Goal: Task Accomplishment & Management: Manage account settings

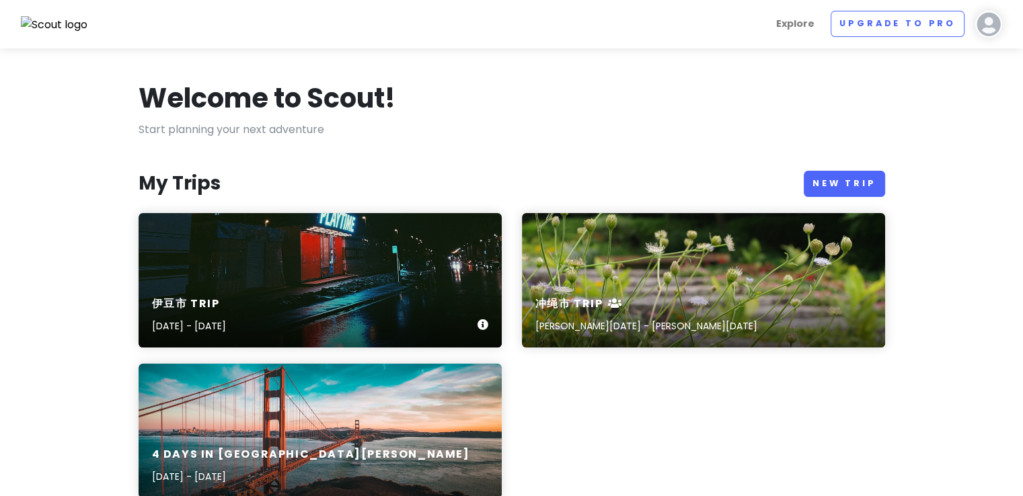
click at [282, 282] on div "伊豆市 Trip [DATE] - [DATE]" at bounding box center [320, 280] width 363 height 135
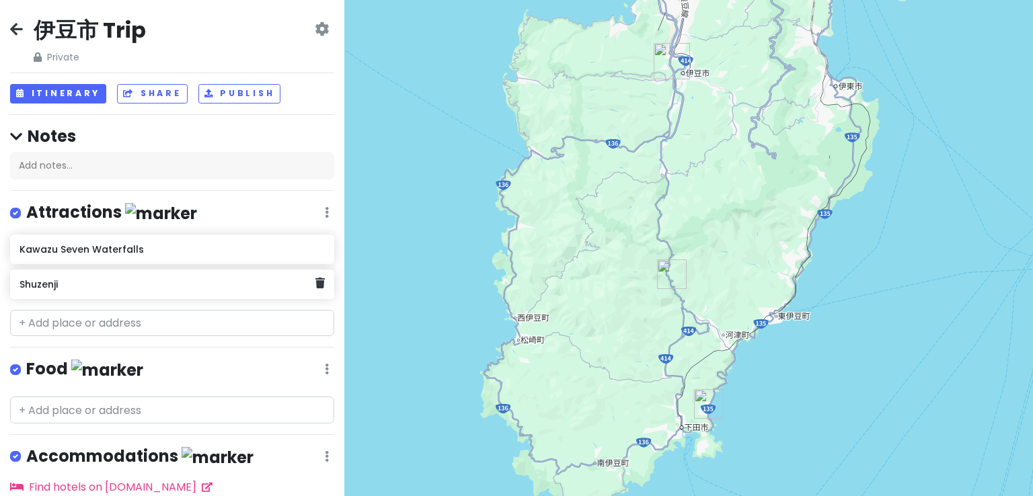
scroll to position [122, 0]
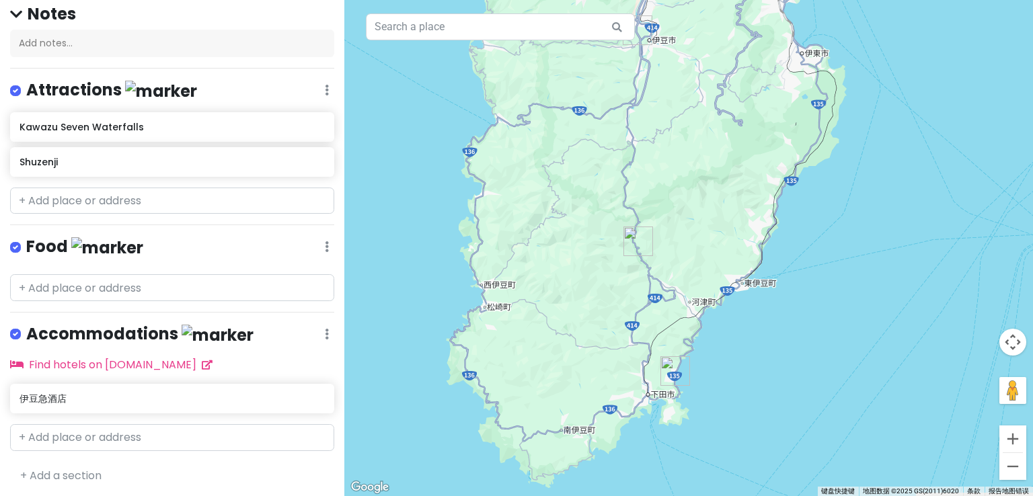
drag, startPoint x: 753, startPoint y: 449, endPoint x: 717, endPoint y: 408, distance: 54.3
click at [717, 408] on div at bounding box center [688, 248] width 689 height 496
click at [117, 200] on input "text" at bounding box center [172, 201] width 324 height 27
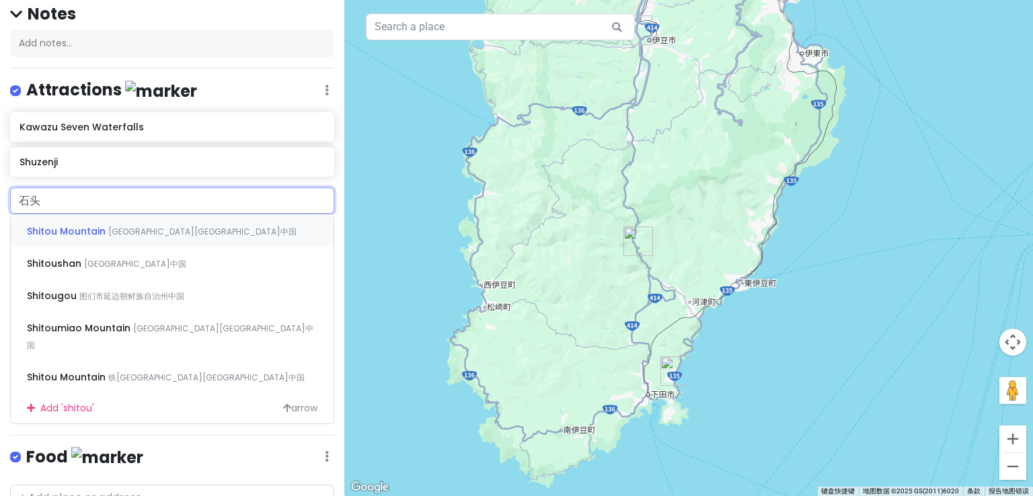
type input "石"
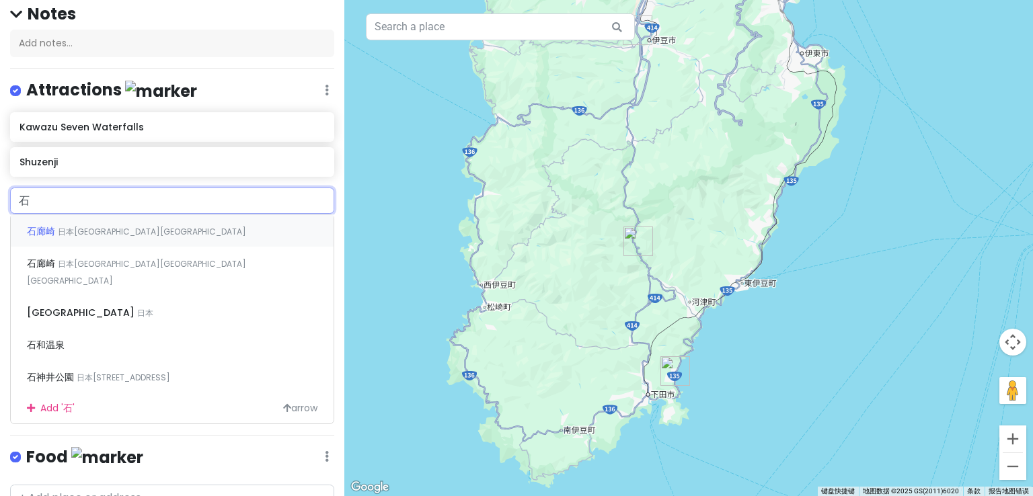
click at [137, 228] on div "石廊崎 日本[GEOGRAPHIC_DATA][GEOGRAPHIC_DATA]" at bounding box center [172, 231] width 323 height 32
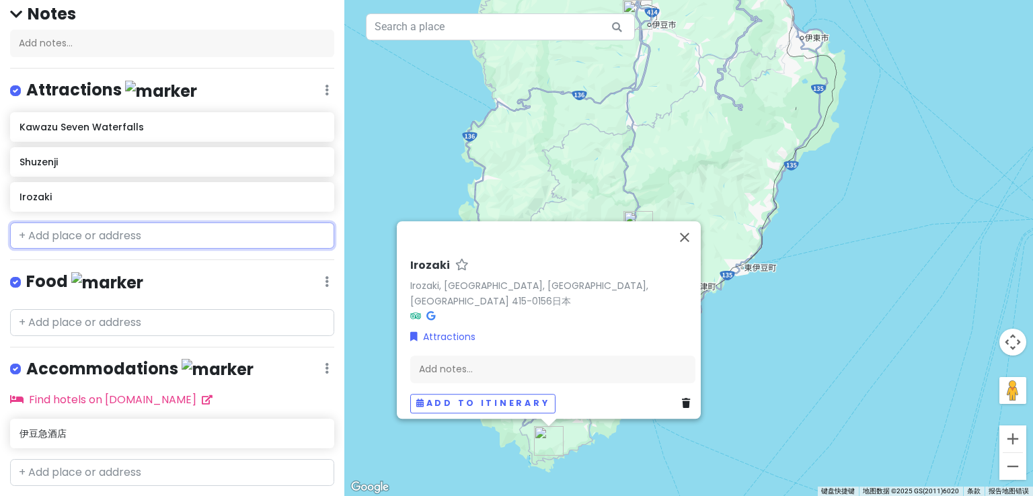
click at [198, 235] on input "text" at bounding box center [172, 236] width 324 height 27
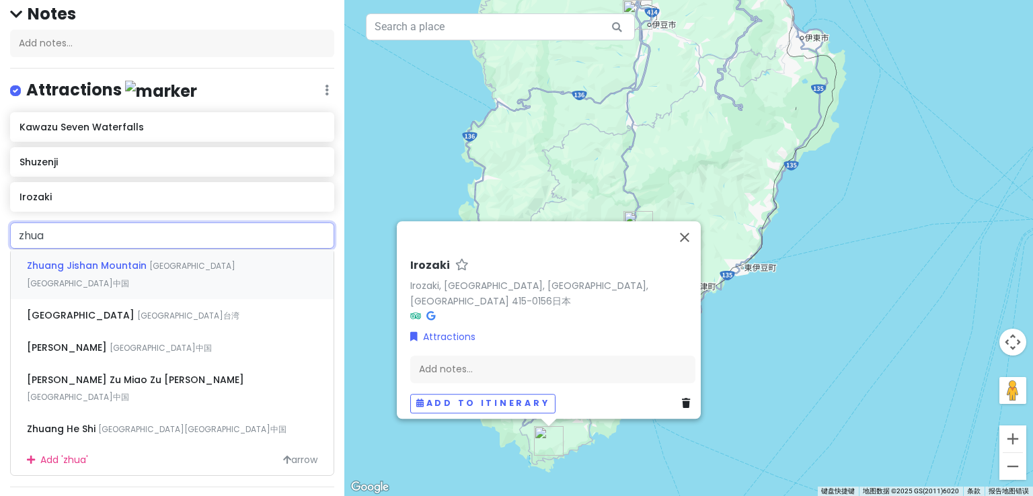
type input "爪"
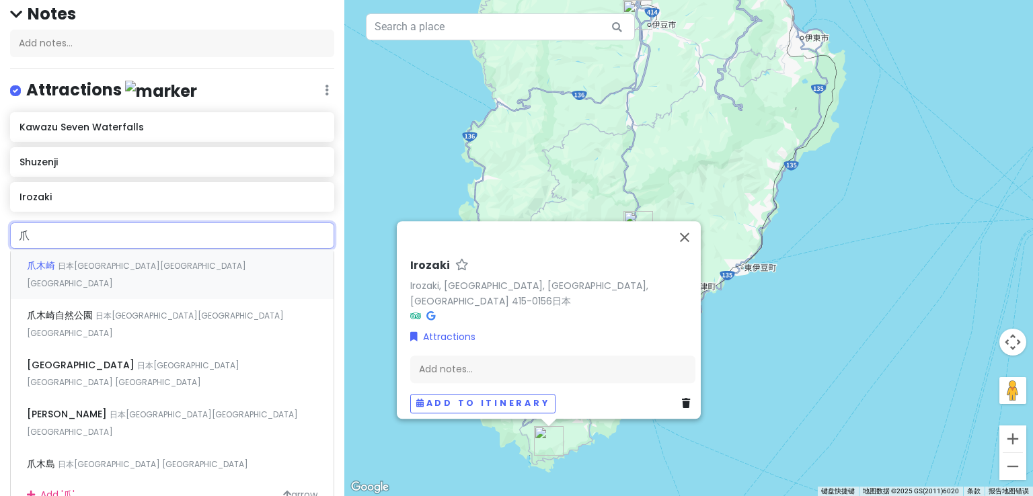
click at [161, 262] on div "爪木崎 日本[GEOGRAPHIC_DATA][GEOGRAPHIC_DATA] [GEOGRAPHIC_DATA]" at bounding box center [172, 275] width 323 height 50
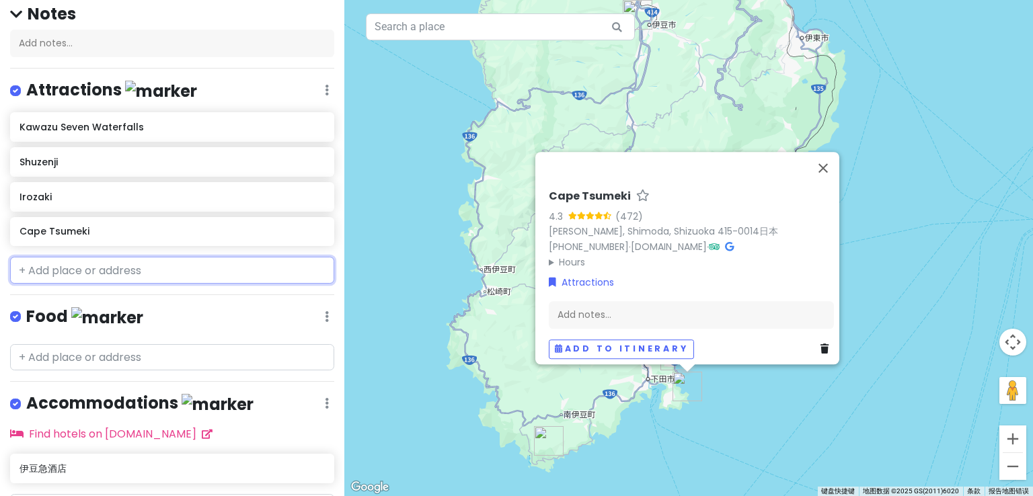
click at [221, 275] on input "text" at bounding box center [172, 270] width 324 height 27
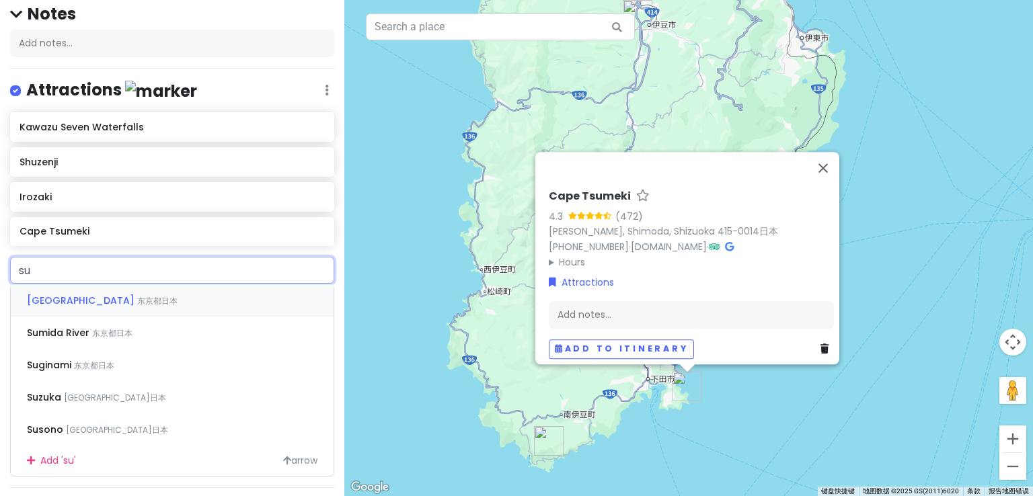
type input "s"
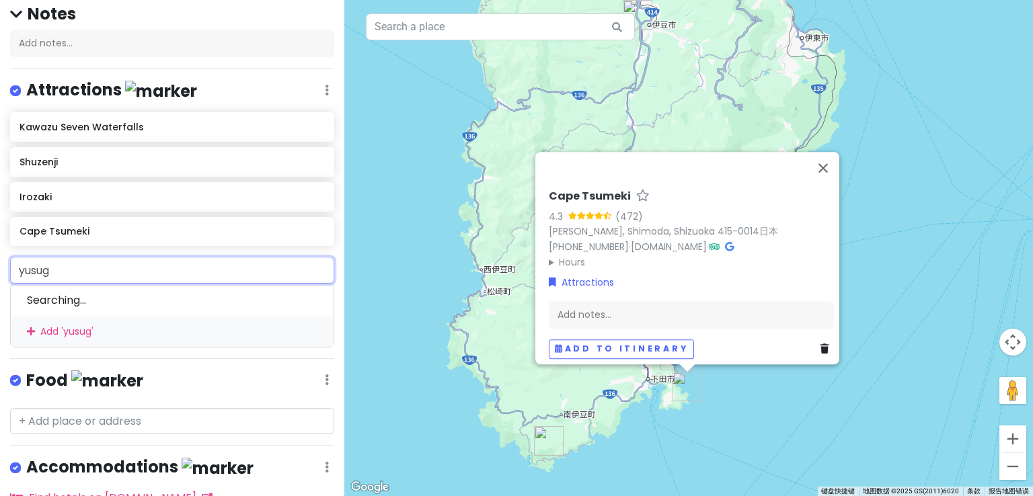
type input "yusuge"
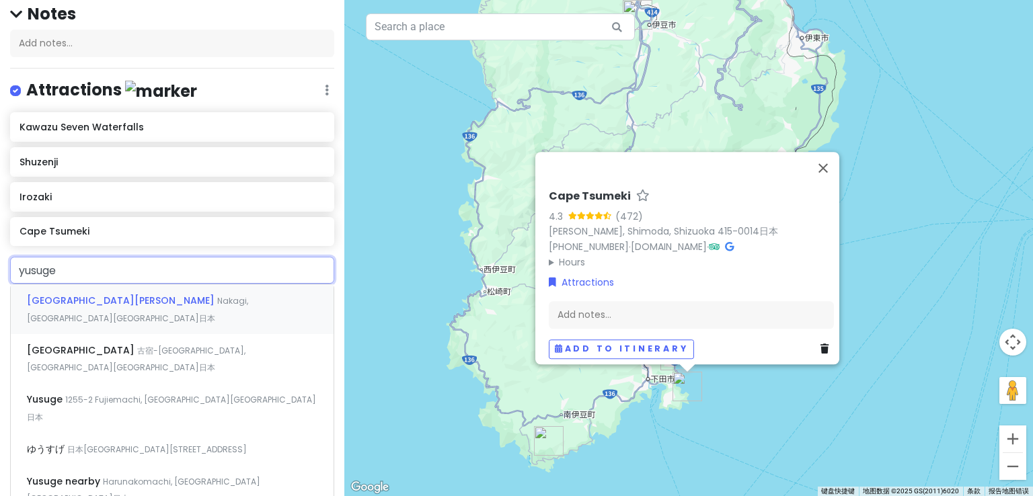
click at [196, 305] on div "[GEOGRAPHIC_DATA][PERSON_NAME], [GEOGRAPHIC_DATA][GEOGRAPHIC_DATA]日本" at bounding box center [172, 310] width 323 height 50
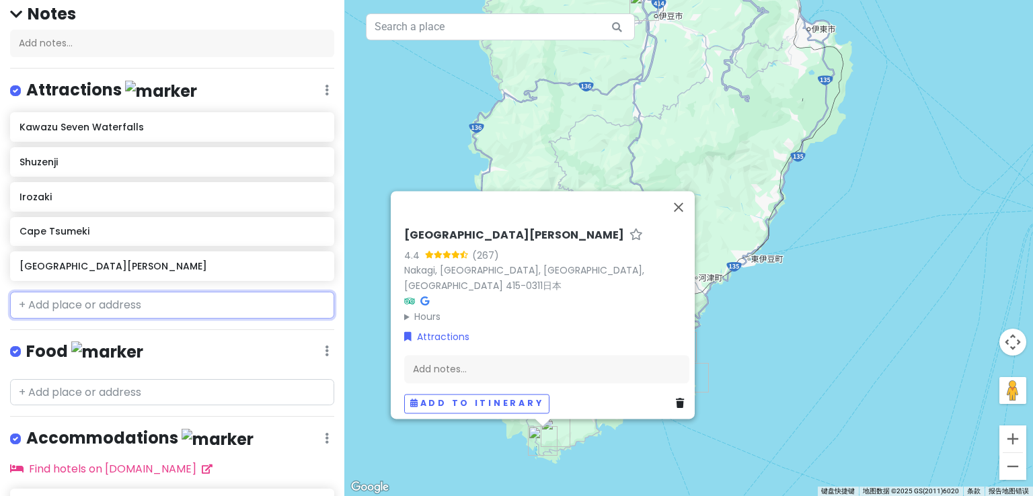
click at [100, 307] on input "text" at bounding box center [172, 305] width 324 height 27
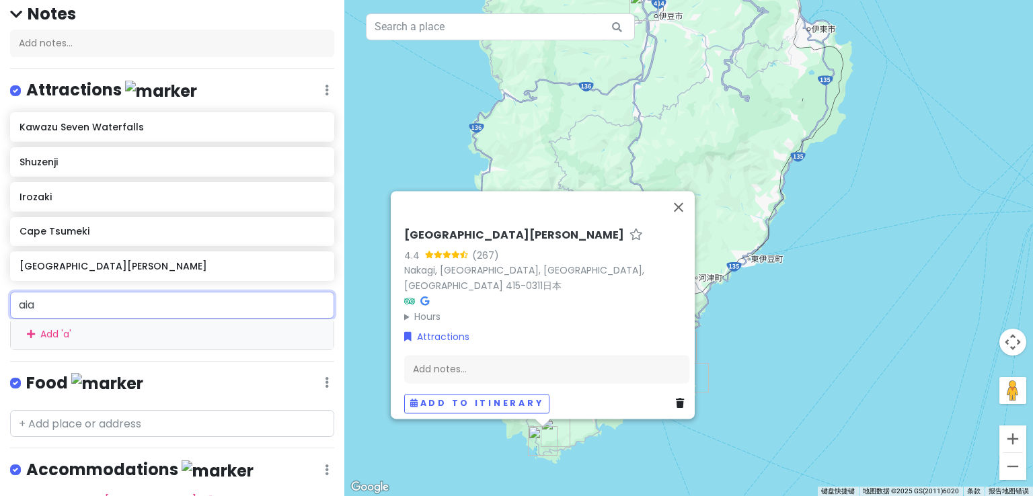
type input "aiai"
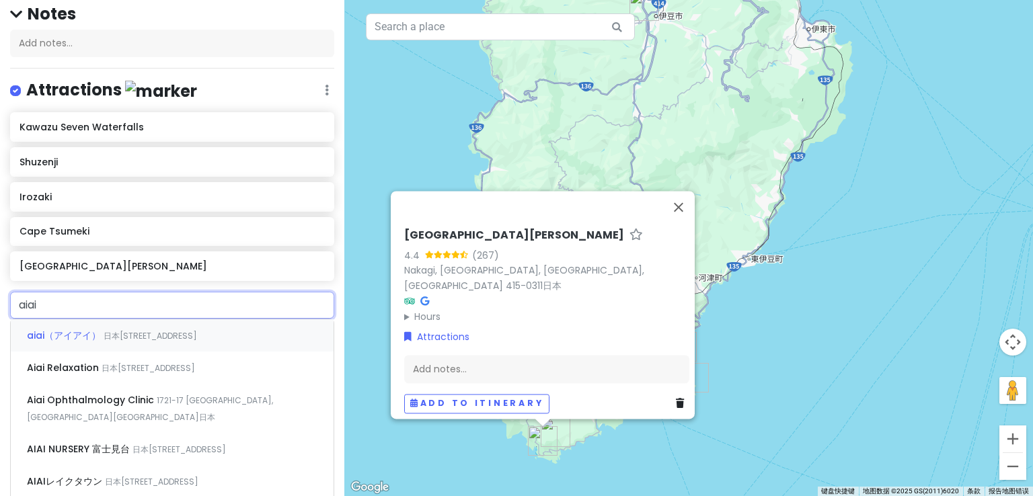
click at [140, 340] on div "aiai（アイアイ） 日本[STREET_ADDRESS]" at bounding box center [172, 336] width 323 height 32
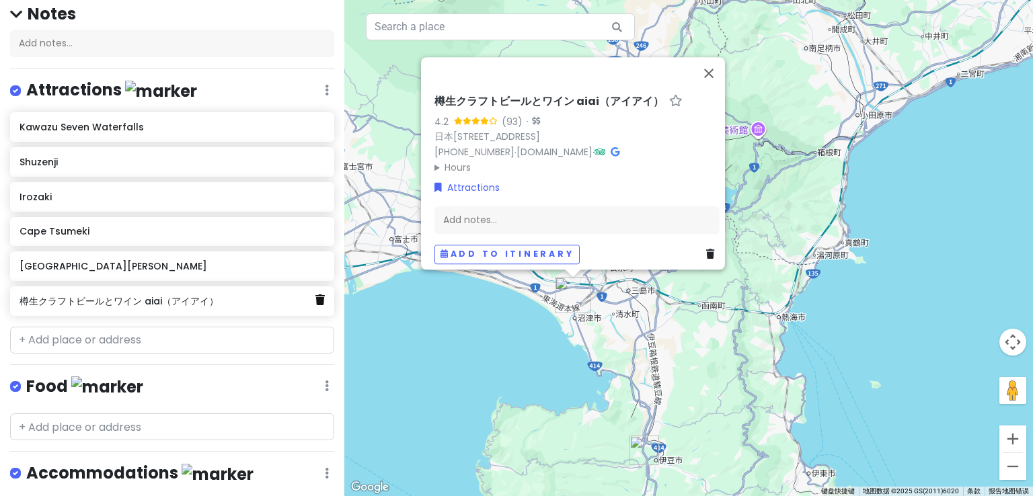
click at [315, 305] on link at bounding box center [319, 300] width 9 height 17
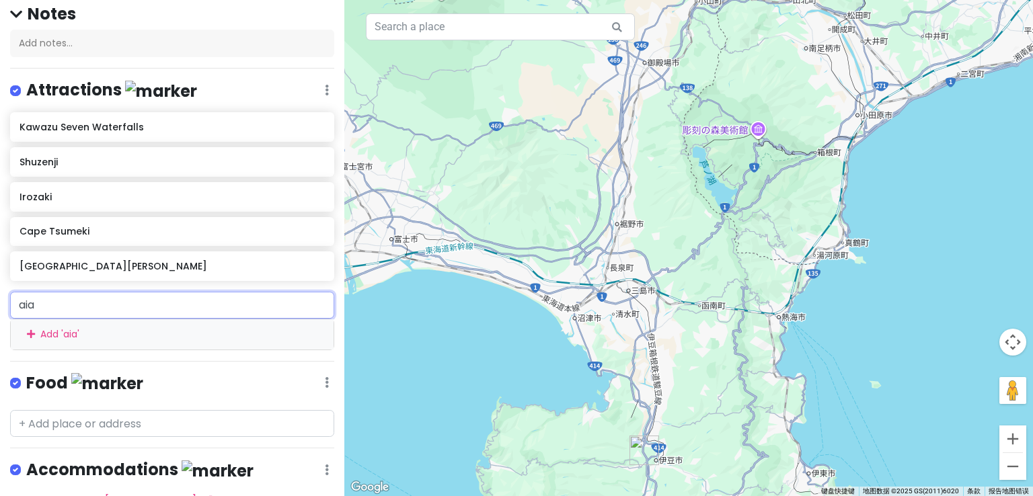
type input "aiai"
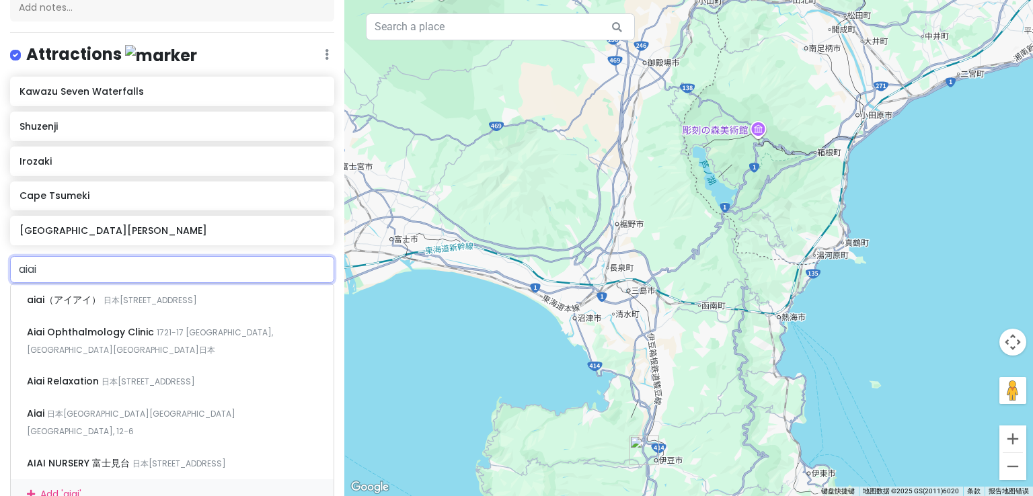
scroll to position [190, 0]
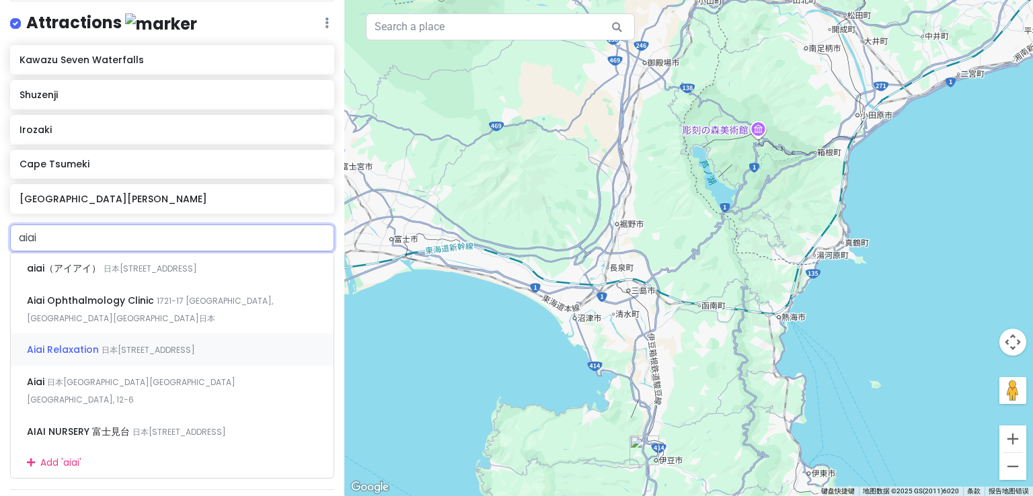
click at [261, 334] on div "Aiai Relaxation 日本[GEOGRAPHIC_DATA][GEOGRAPHIC_DATA] [GEOGRAPHIC_DATA], 235-1" at bounding box center [172, 350] width 323 height 32
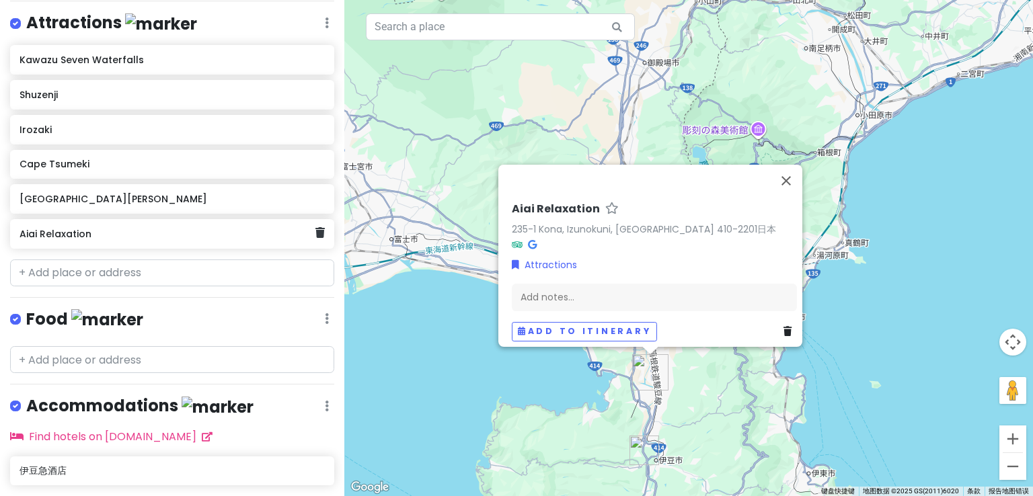
click at [312, 240] on div "Aiai Relaxation" at bounding box center [172, 234] width 324 height 30
click at [315, 235] on div "Aiai Relaxation" at bounding box center [172, 234] width 324 height 30
click at [315, 232] on icon at bounding box center [319, 232] width 9 height 11
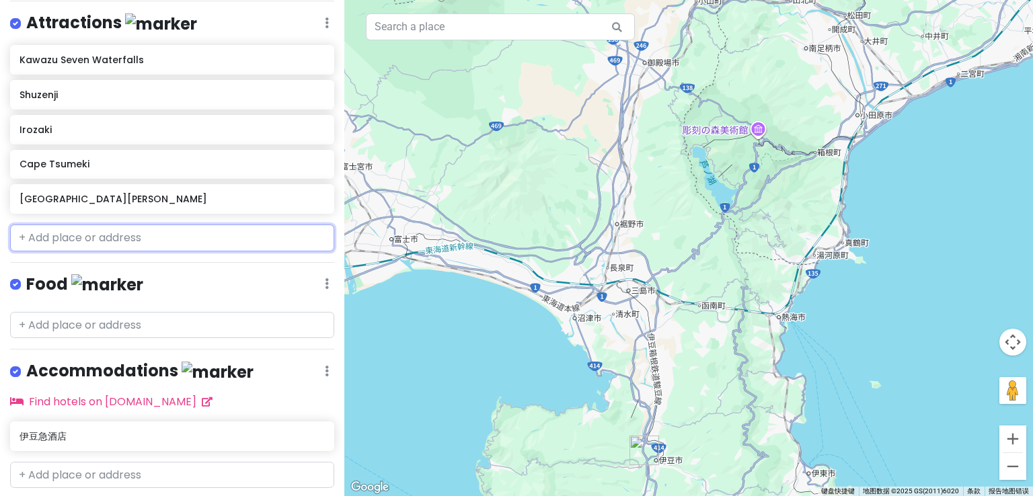
click at [224, 240] on input "text" at bounding box center [172, 238] width 324 height 27
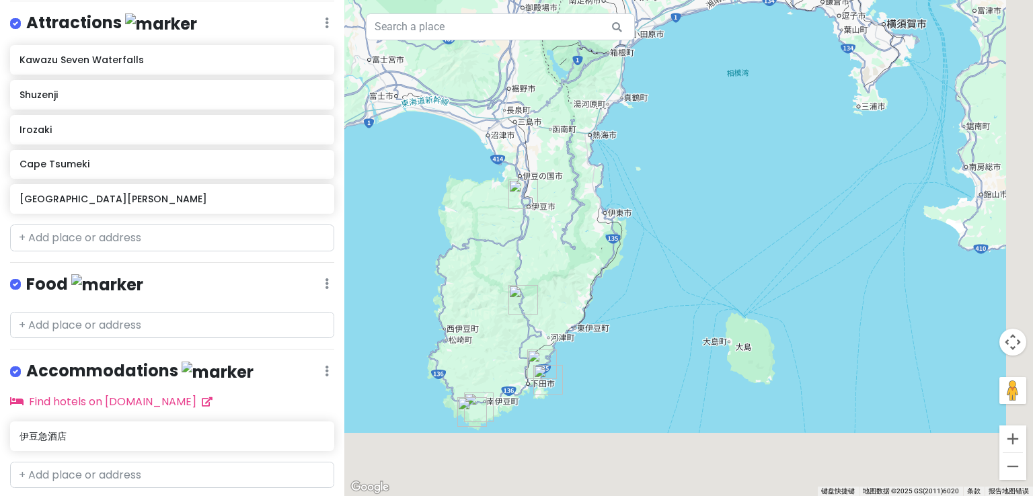
drag, startPoint x: 638, startPoint y: 389, endPoint x: 533, endPoint y: 212, distance: 206.3
click at [533, 212] on div at bounding box center [688, 248] width 689 height 496
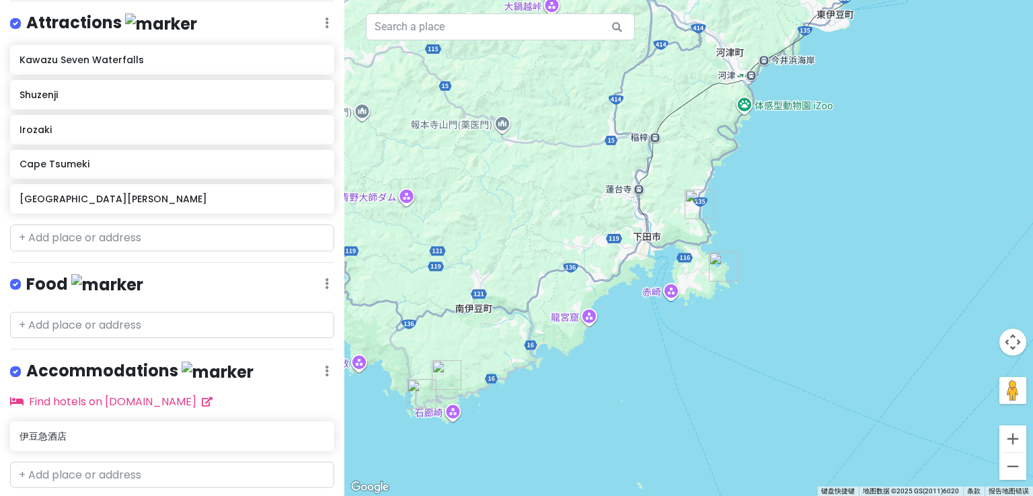
drag, startPoint x: 516, startPoint y: 385, endPoint x: 708, endPoint y: 338, distance: 198.1
click at [708, 338] on div at bounding box center [688, 248] width 689 height 496
click at [107, 243] on input "text" at bounding box center [172, 238] width 324 height 27
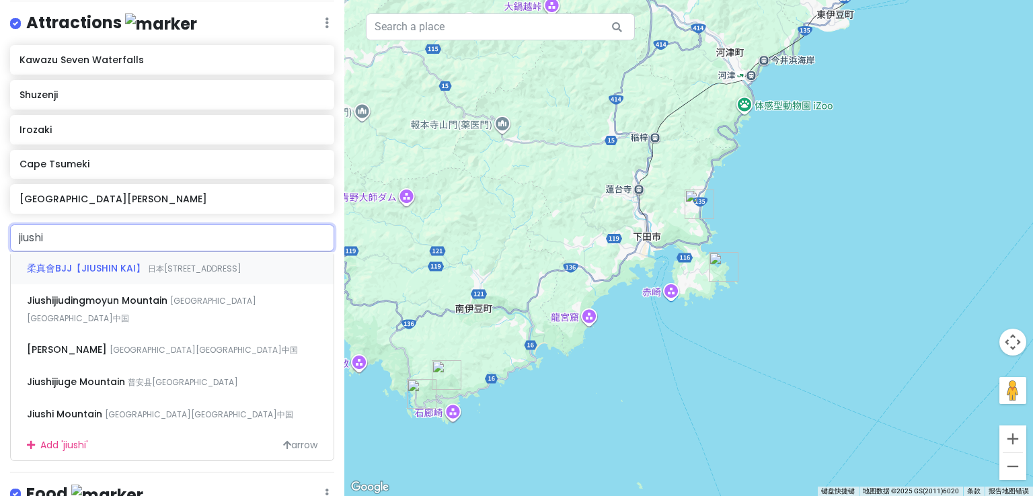
type input "九十"
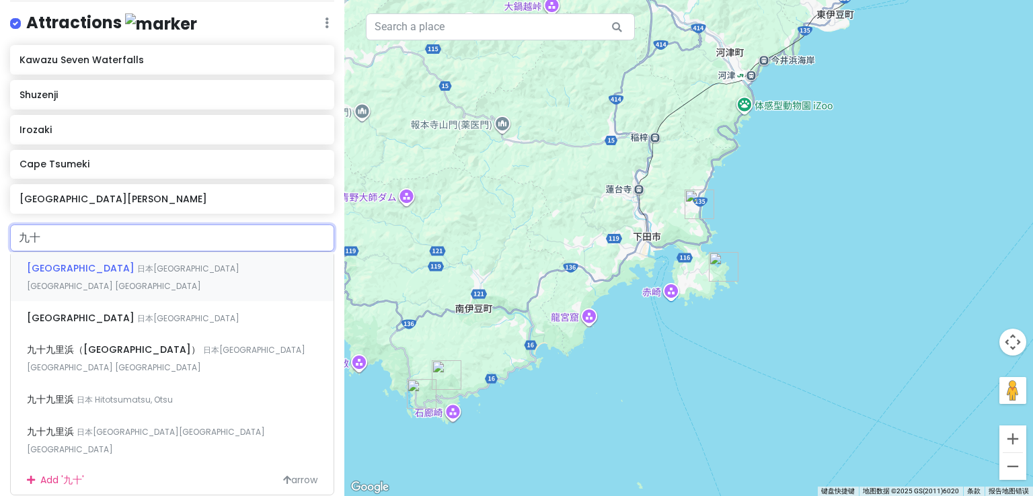
click at [128, 264] on span "日本[GEOGRAPHIC_DATA][GEOGRAPHIC_DATA] [GEOGRAPHIC_DATA]" at bounding box center [133, 277] width 213 height 29
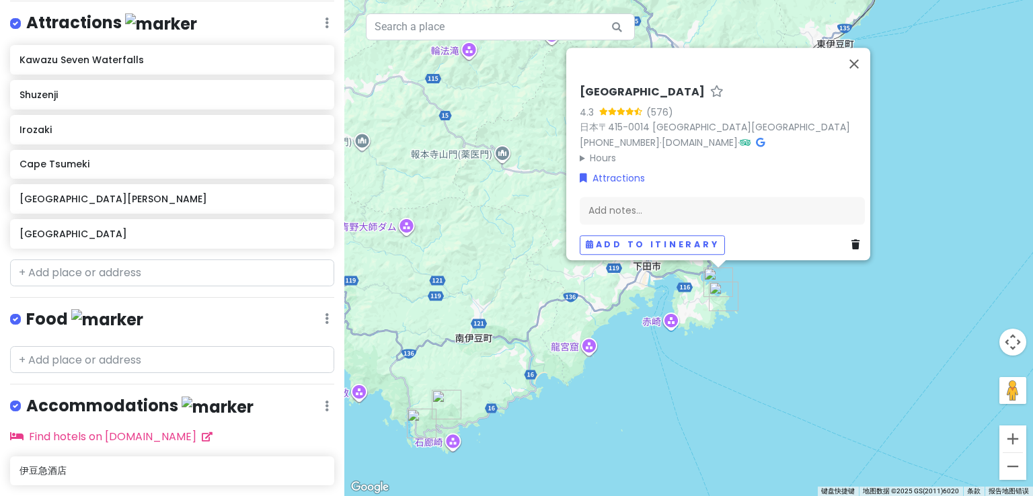
click at [718, 292] on img "Cape Tsumeki" at bounding box center [724, 297] width 30 height 30
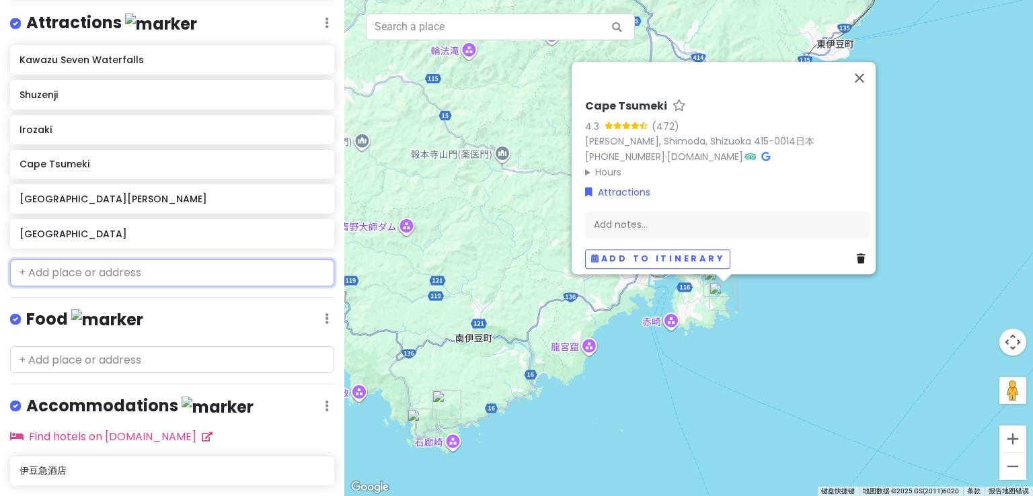
click at [52, 272] on input "text" at bounding box center [172, 273] width 324 height 27
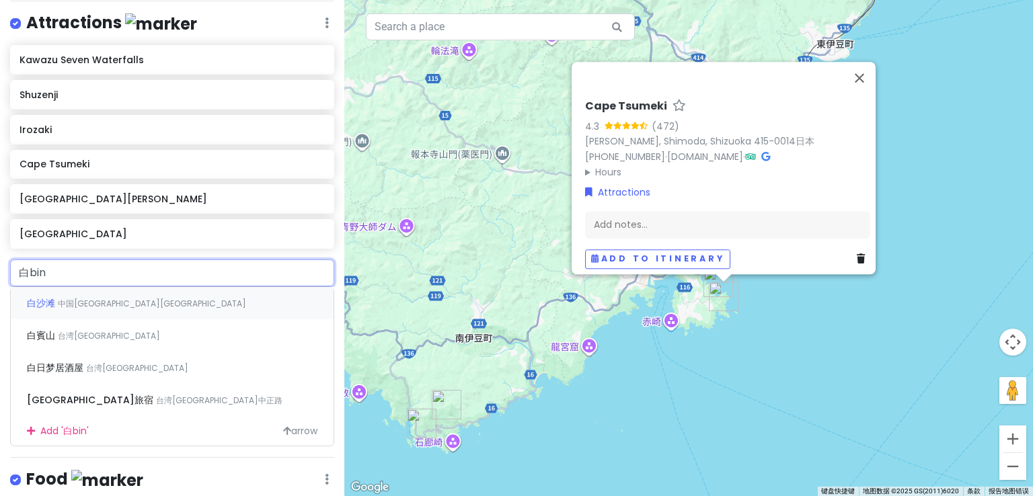
type input "白滨"
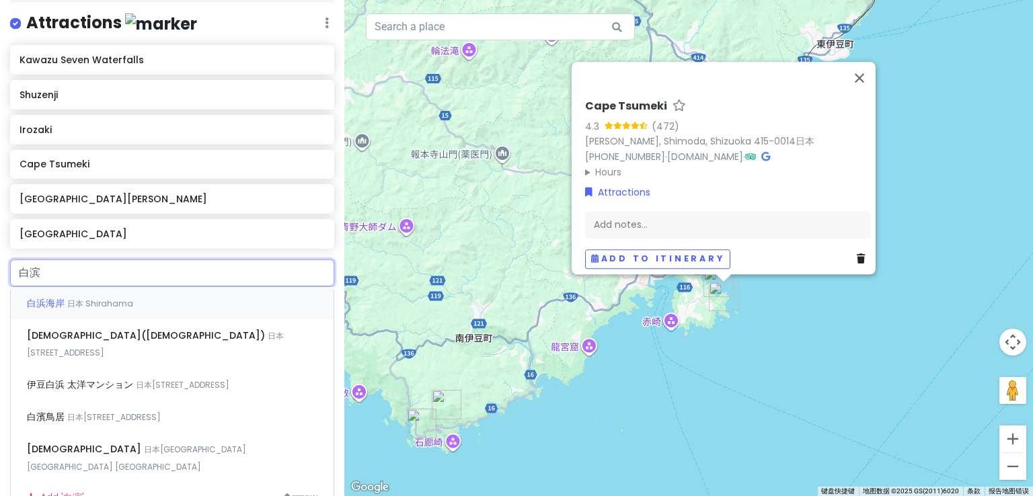
click at [99, 301] on span "日本 Shirahama" at bounding box center [100, 303] width 66 height 11
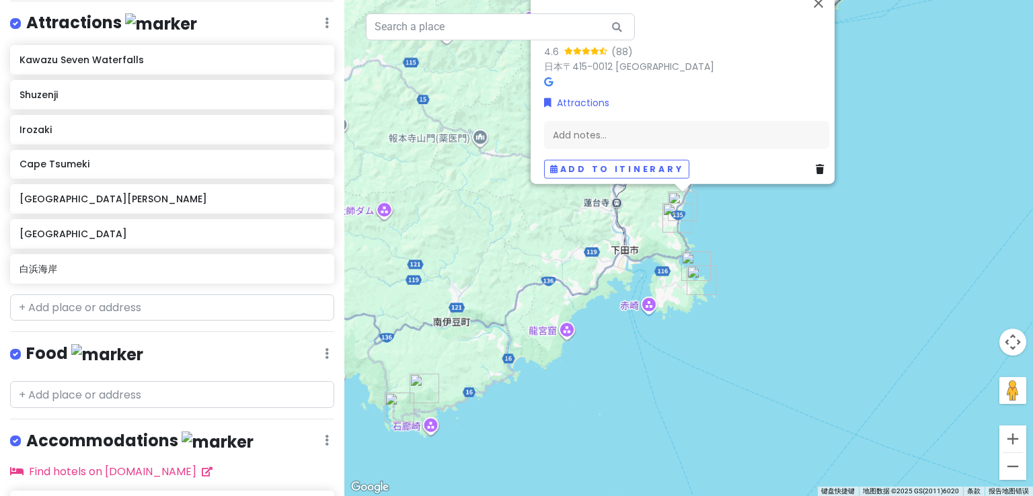
drag, startPoint x: 557, startPoint y: 462, endPoint x: 616, endPoint y: 324, distance: 150.1
click at [616, 324] on div "白浜海岸 4.6 (88) 日本〒415-0012 [GEOGRAPHIC_DATA] Add notes... Add to itinerary" at bounding box center [688, 248] width 689 height 496
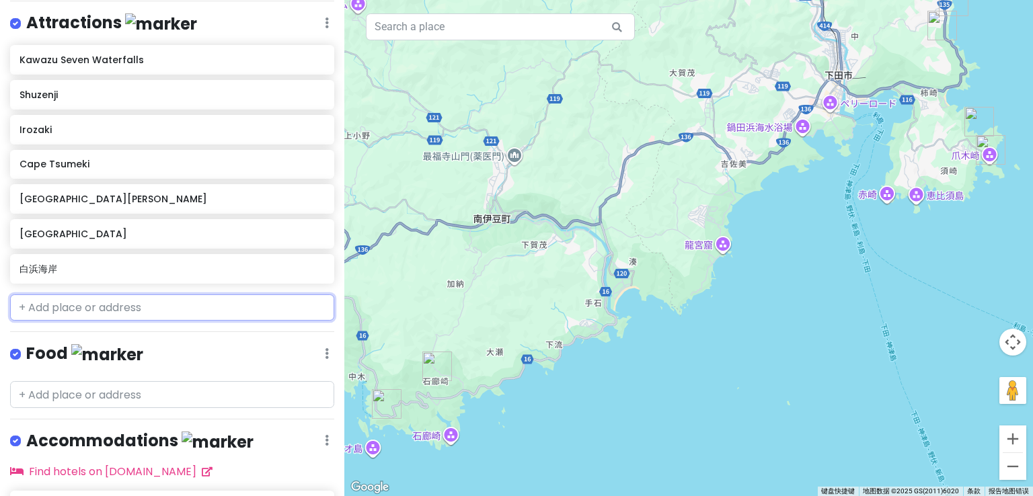
click at [79, 310] on input "text" at bounding box center [172, 308] width 324 height 27
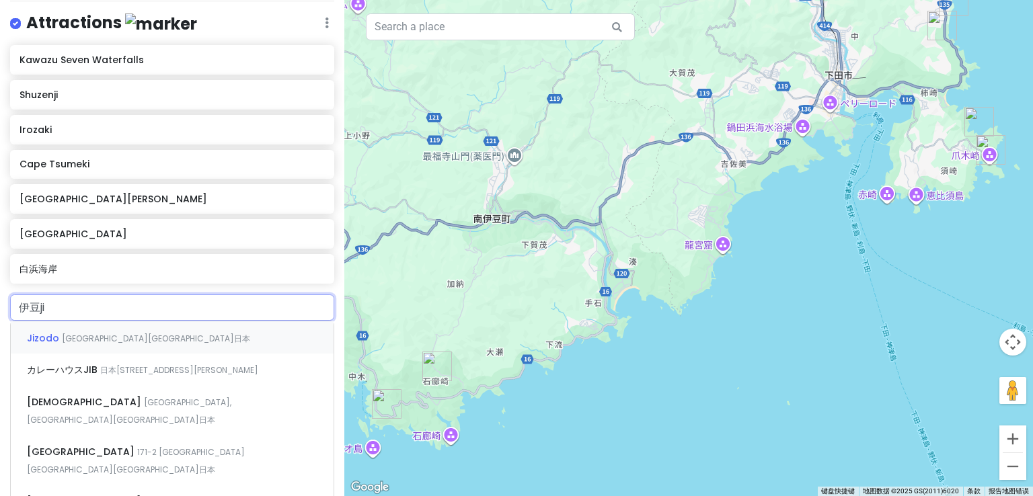
type input "伊豆急"
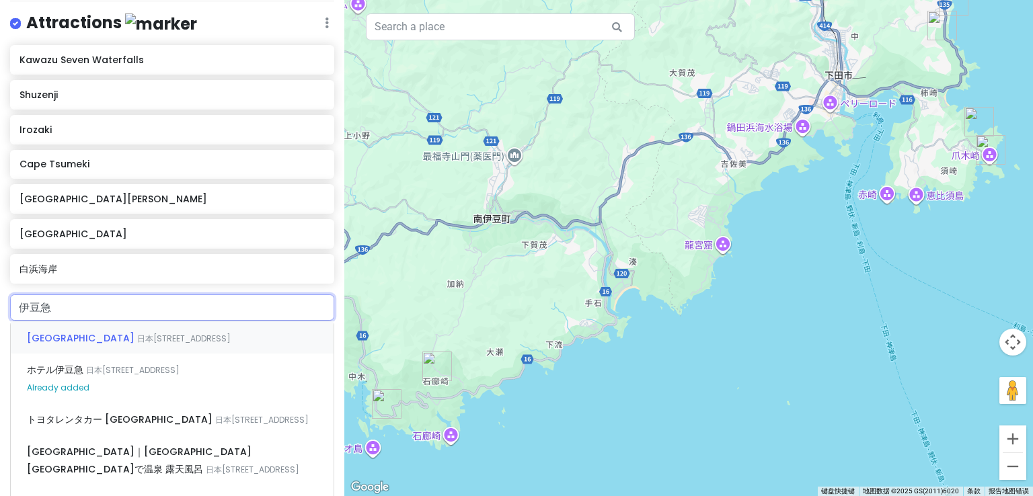
click at [137, 337] on span "日本[STREET_ADDRESS]" at bounding box center [184, 338] width 94 height 11
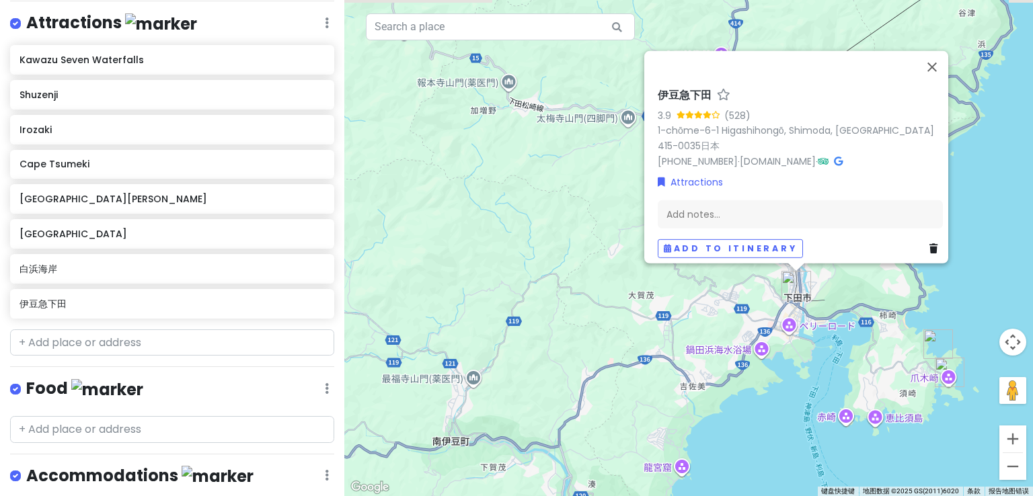
drag, startPoint x: 850, startPoint y: 373, endPoint x: 788, endPoint y: 381, distance: 63.0
click at [788, 381] on div "伊豆急下田 3.9 (528) 1-chōme-6-1 Higashihongō, [GEOGRAPHIC_DATA], [GEOGRAPHIC_DATA] …" at bounding box center [688, 248] width 689 height 496
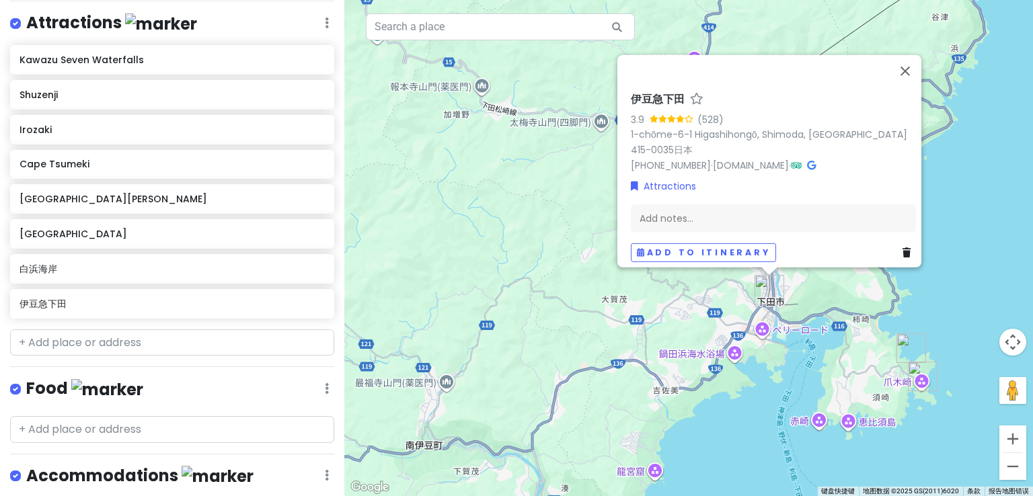
click at [961, 293] on div "伊豆急下田 3.9 (528) 1-chōme-6-1 Higashihongō, [GEOGRAPHIC_DATA], [GEOGRAPHIC_DATA] …" at bounding box center [688, 248] width 689 height 496
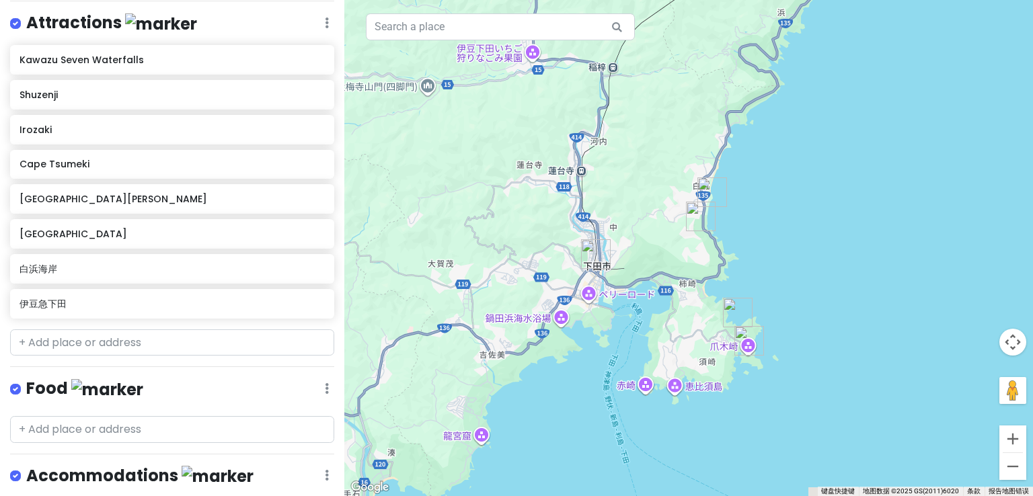
drag, startPoint x: 766, startPoint y: 404, endPoint x: 693, endPoint y: 385, distance: 75.7
click at [636, 381] on div at bounding box center [688, 248] width 689 height 496
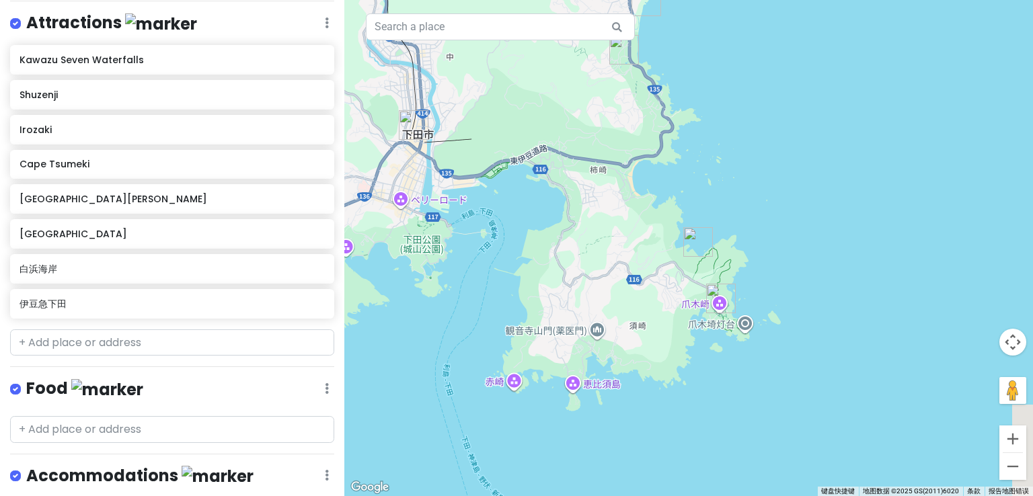
drag, startPoint x: 753, startPoint y: 318, endPoint x: 694, endPoint y: 357, distance: 71.1
click at [694, 357] on div at bounding box center [688, 248] width 689 height 496
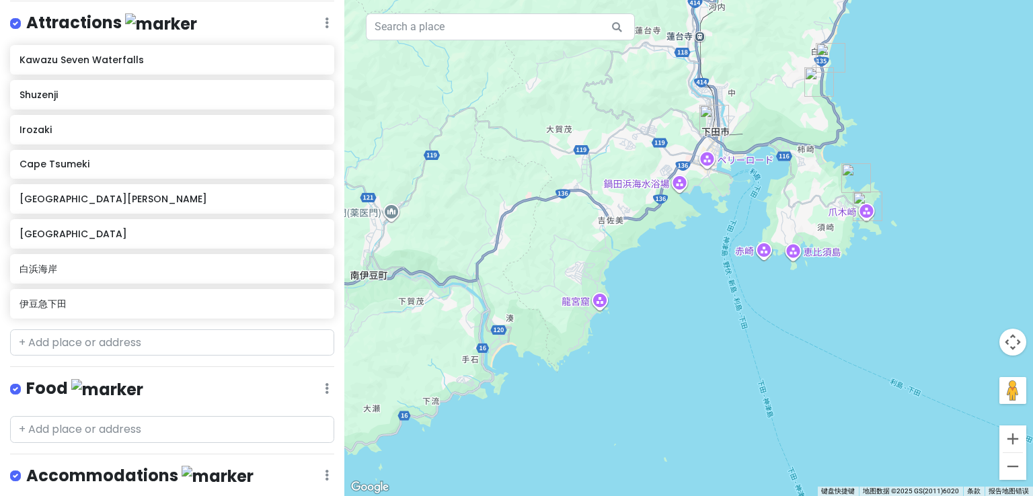
drag, startPoint x: 608, startPoint y: 350, endPoint x: 694, endPoint y: 310, distance: 94.5
click at [753, 278] on div at bounding box center [688, 248] width 689 height 496
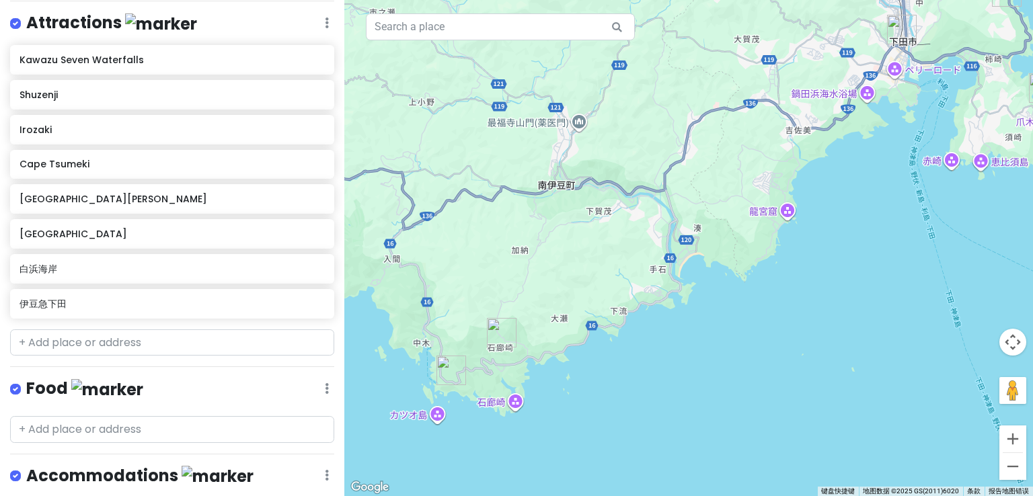
drag, startPoint x: 580, startPoint y: 360, endPoint x: 778, endPoint y: 266, distance: 219.7
click at [778, 266] on div at bounding box center [688, 248] width 689 height 496
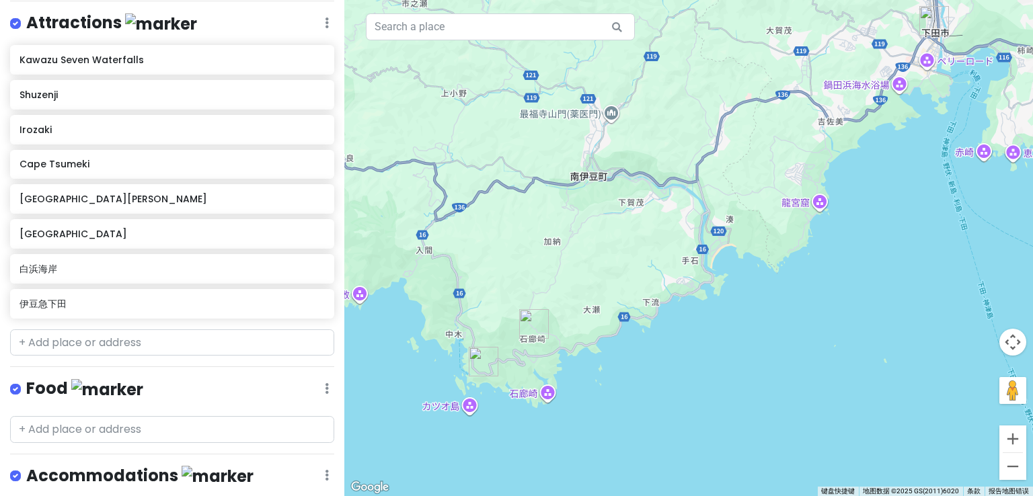
drag, startPoint x: 930, startPoint y: 250, endPoint x: 883, endPoint y: 256, distance: 48.2
click at [893, 254] on div at bounding box center [688, 248] width 689 height 496
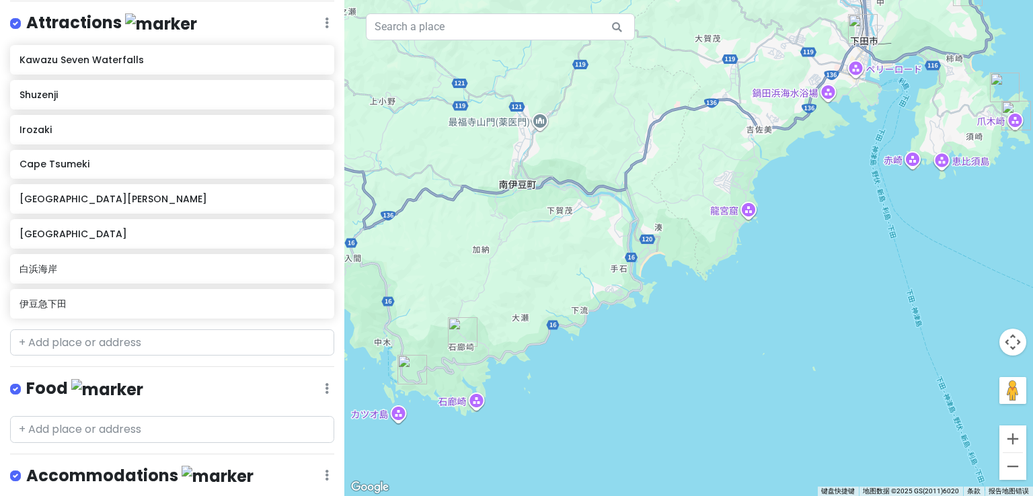
click at [465, 338] on img "Irozaki" at bounding box center [463, 333] width 30 height 30
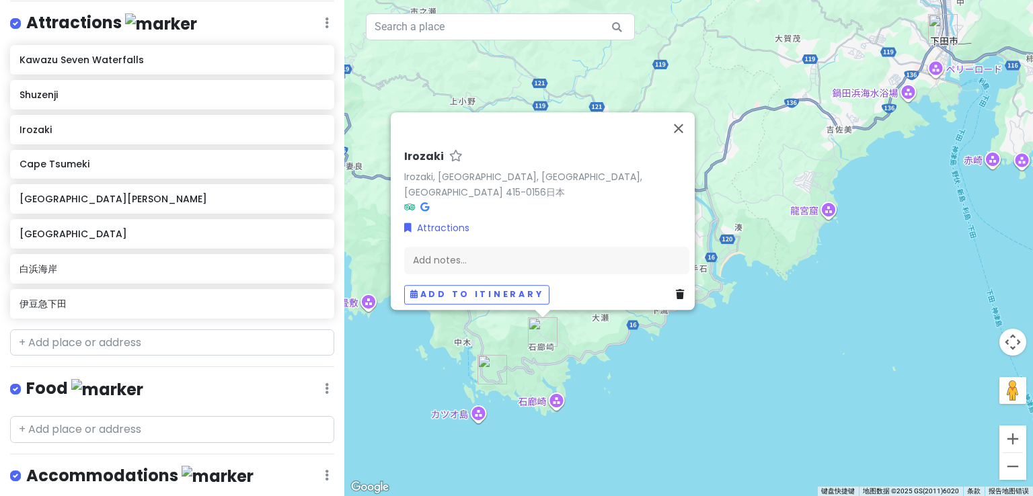
click at [482, 367] on img "Yusuge Park" at bounding box center [493, 370] width 30 height 30
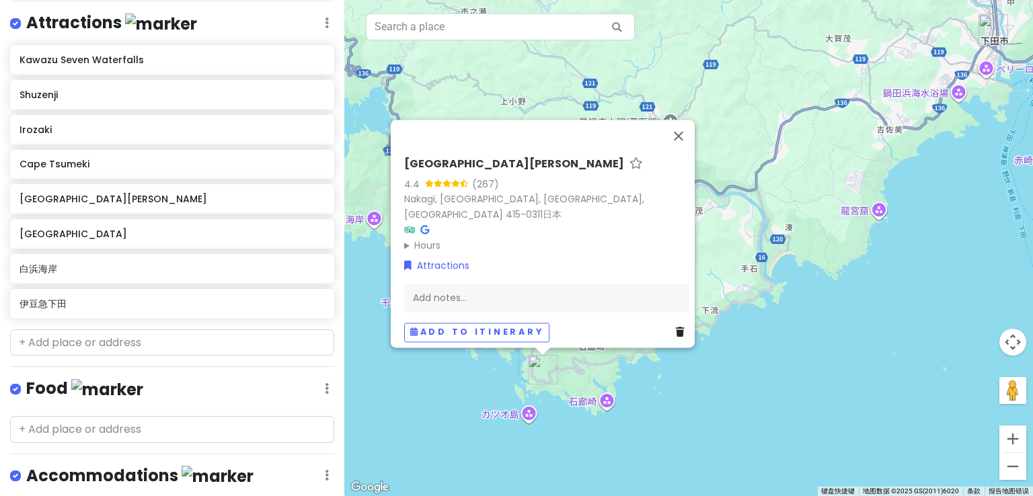
click at [665, 390] on div "[GEOGRAPHIC_DATA][PERSON_NAME] 4.4 (267) [GEOGRAPHIC_DATA], [GEOGRAPHIC_DATA], …" at bounding box center [688, 248] width 689 height 496
